Goal: Information Seeking & Learning: Learn about a topic

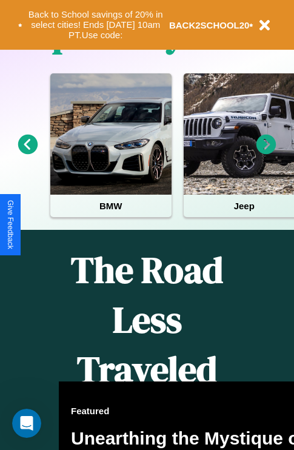
scroll to position [1468, 0]
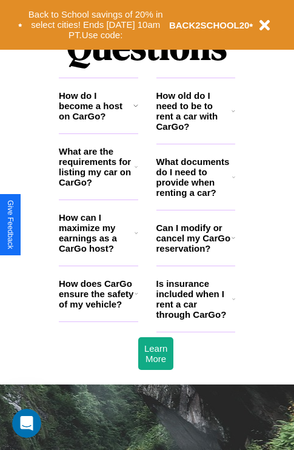
click at [195, 196] on h3 "What documents do I need to provide when renting a car?" at bounding box center [194, 176] width 76 height 41
click at [233, 116] on icon at bounding box center [233, 111] width 4 height 10
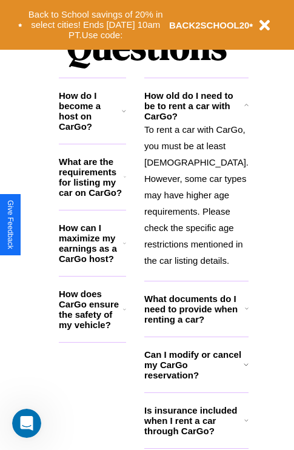
click at [98, 186] on h3 "What are the requirements for listing my car on CarGo?" at bounding box center [91, 176] width 65 height 41
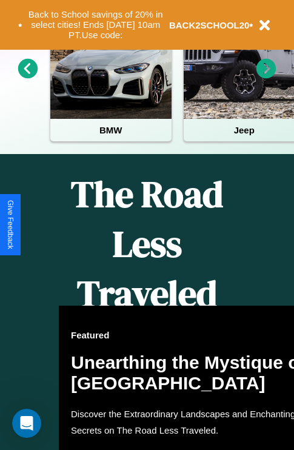
scroll to position [187, 0]
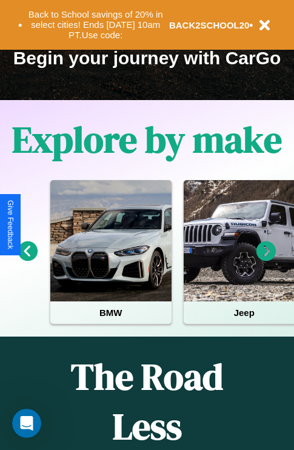
click at [27, 259] on icon at bounding box center [28, 251] width 20 height 20
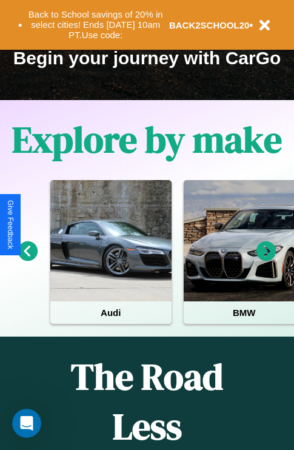
click at [266, 259] on icon at bounding box center [266, 251] width 20 height 20
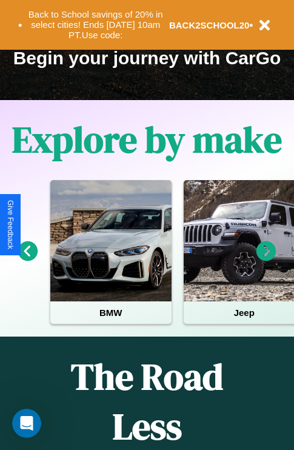
click at [266, 259] on icon at bounding box center [266, 251] width 20 height 20
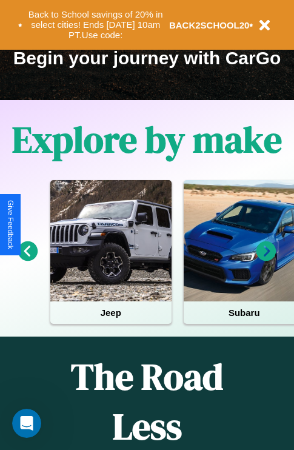
click at [266, 259] on icon at bounding box center [266, 251] width 20 height 20
